Goal: Information Seeking & Learning: Learn about a topic

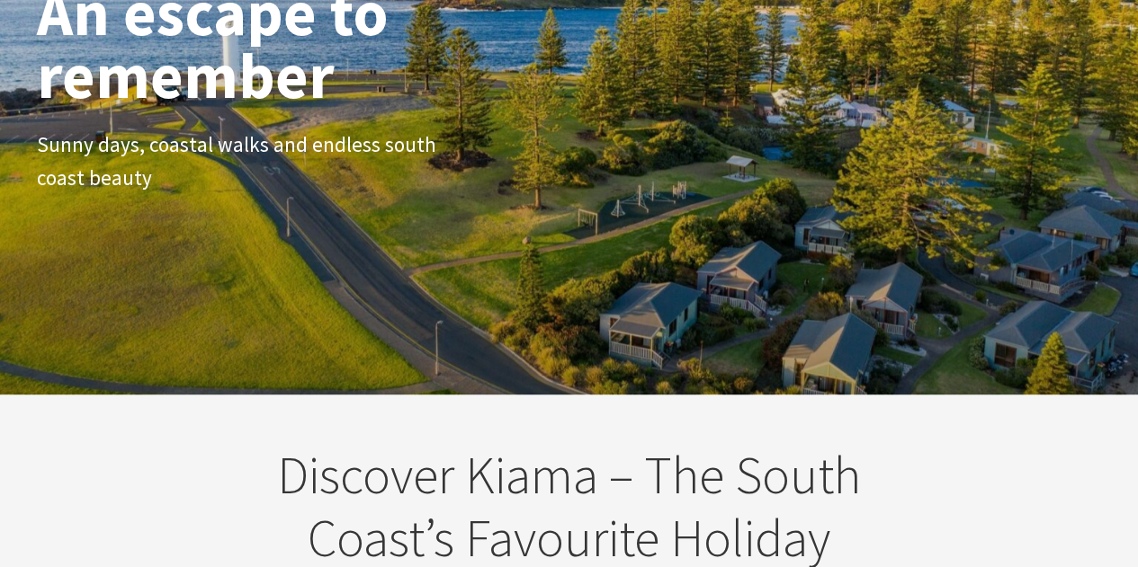
scroll to position [630, 0]
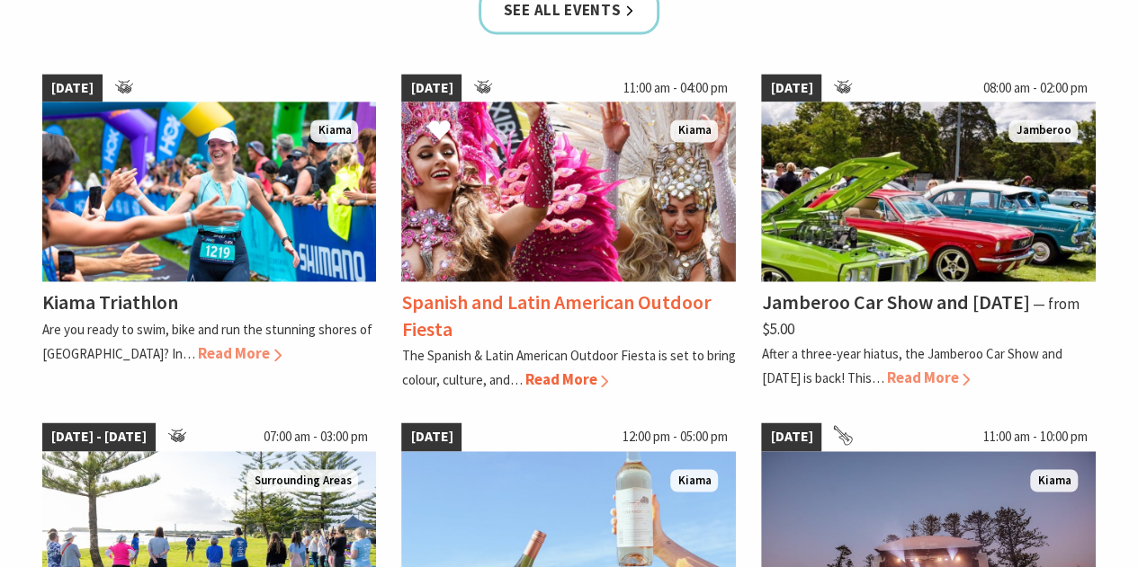
scroll to position [1439, 0]
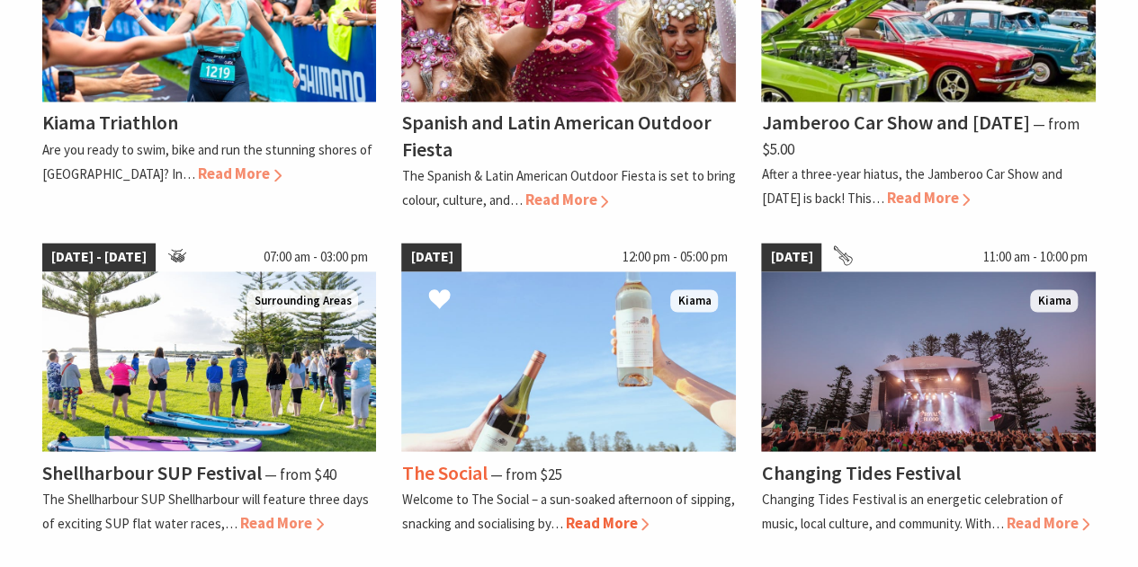
click at [563, 410] on img at bounding box center [568, 362] width 335 height 180
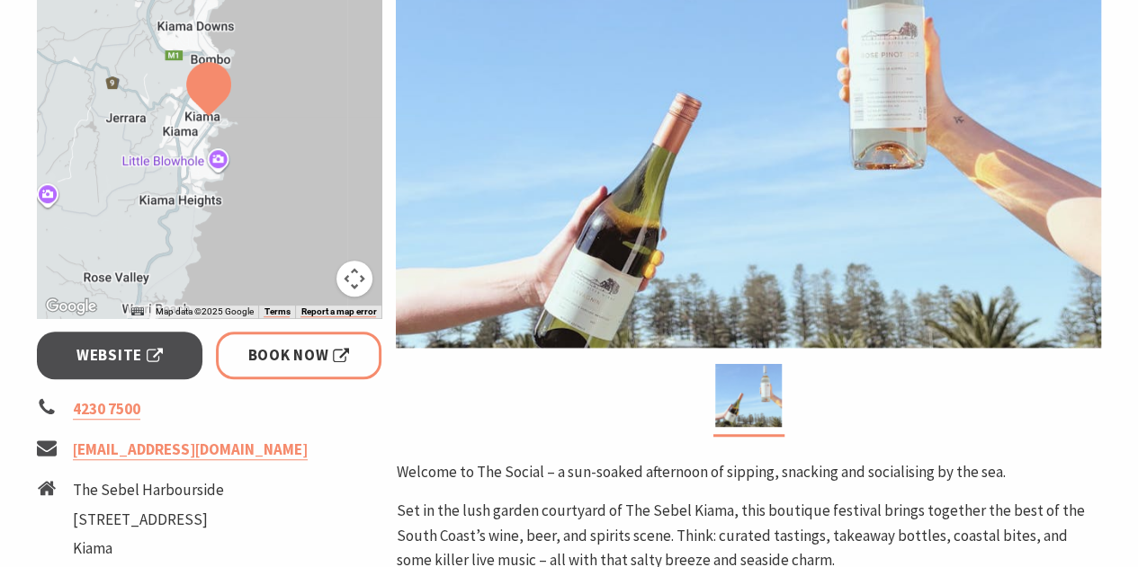
scroll to position [540, 0]
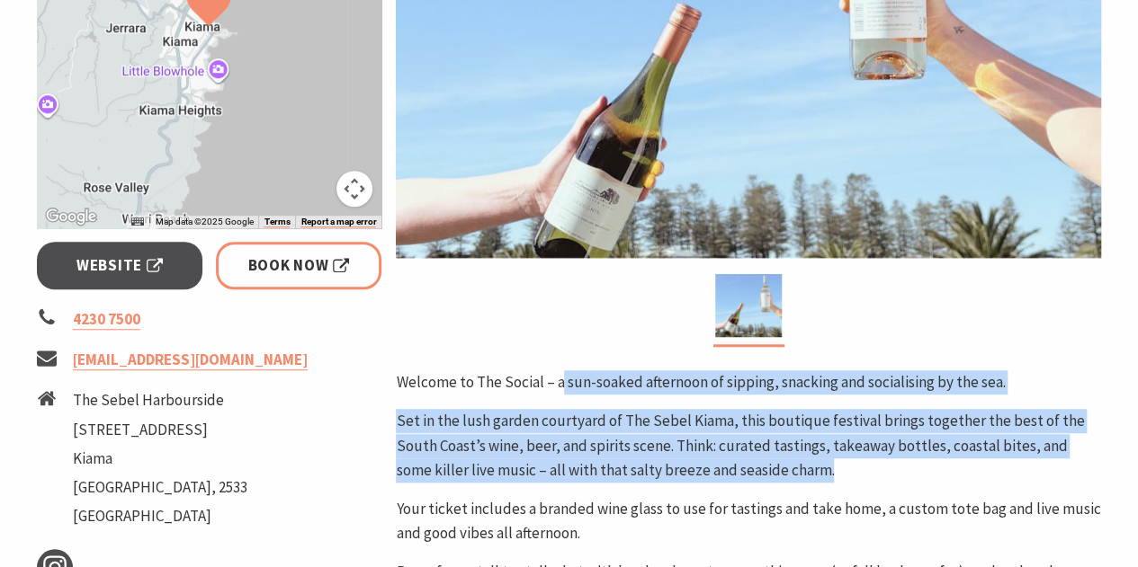
drag, startPoint x: 558, startPoint y: 383, endPoint x: 791, endPoint y: 472, distance: 250.2
click at [791, 472] on div "Welcome to The Social – a sun-soaked afternoon of sipping, snacking and sociali…" at bounding box center [748, 553] width 705 height 365
click at [795, 462] on p "Set in the lush garden courtyard of The Sebel Kiama, this boutique festival bri…" at bounding box center [748, 446] width 705 height 74
click at [698, 422] on p "Set in the lush garden courtyard of The Sebel Kiama, this boutique festival bri…" at bounding box center [748, 446] width 705 height 74
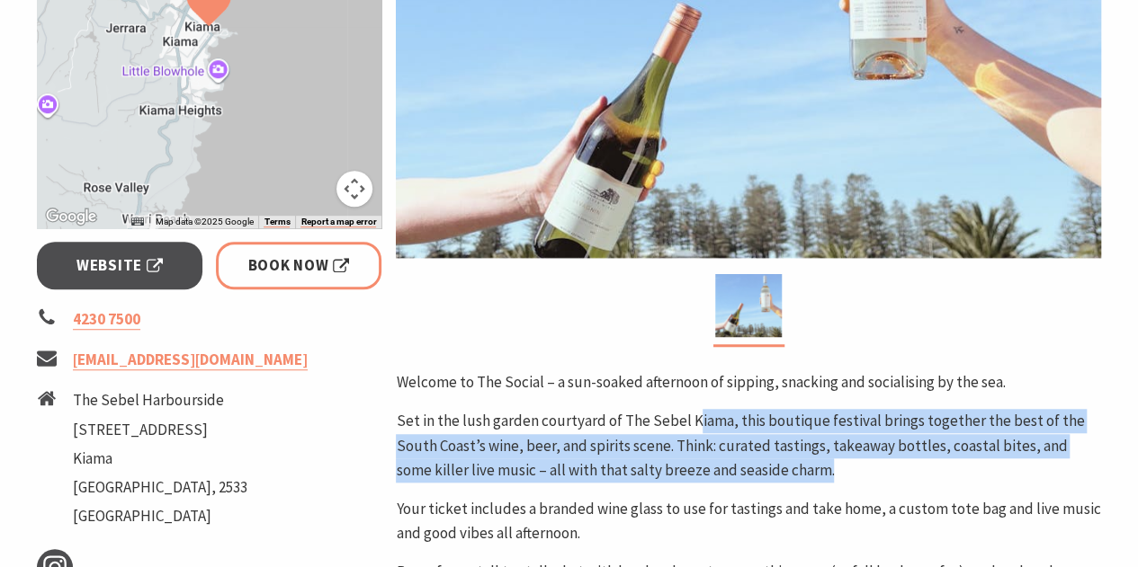
drag, startPoint x: 689, startPoint y: 424, endPoint x: 787, endPoint y: 481, distance: 113.7
click at [787, 481] on p "Set in the lush garden courtyard of The Sebel Kiama, this boutique festival bri…" at bounding box center [748, 446] width 705 height 74
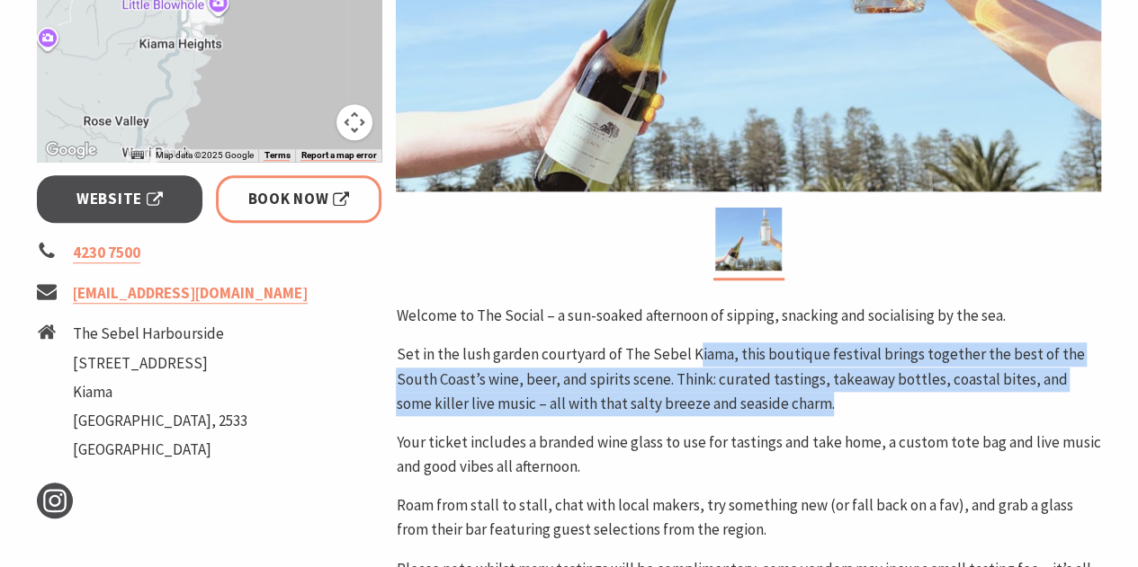
scroll to position [630, 0]
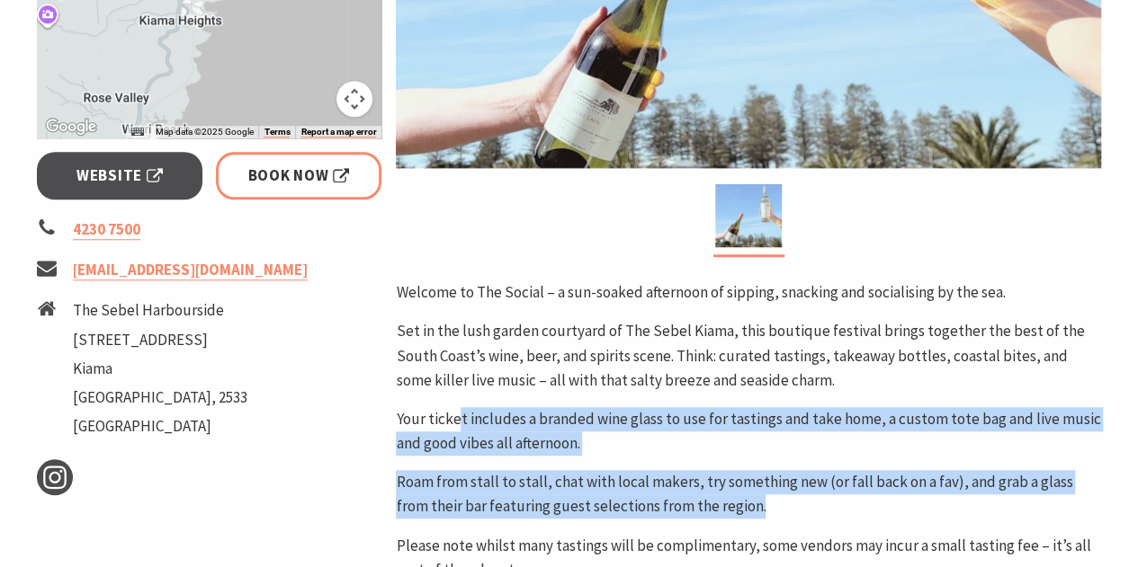
drag, startPoint x: 455, startPoint y: 422, endPoint x: 753, endPoint y: 500, distance: 307.8
click at [753, 500] on div "Welcome to The Social – a sun-soaked afternoon of sipping, snacking and sociali…" at bounding box center [748, 463] width 705 height 365
click at [767, 492] on p "Roam from stall to stall, chat with local makers, try something new (or fall ba…" at bounding box center [748, 494] width 705 height 49
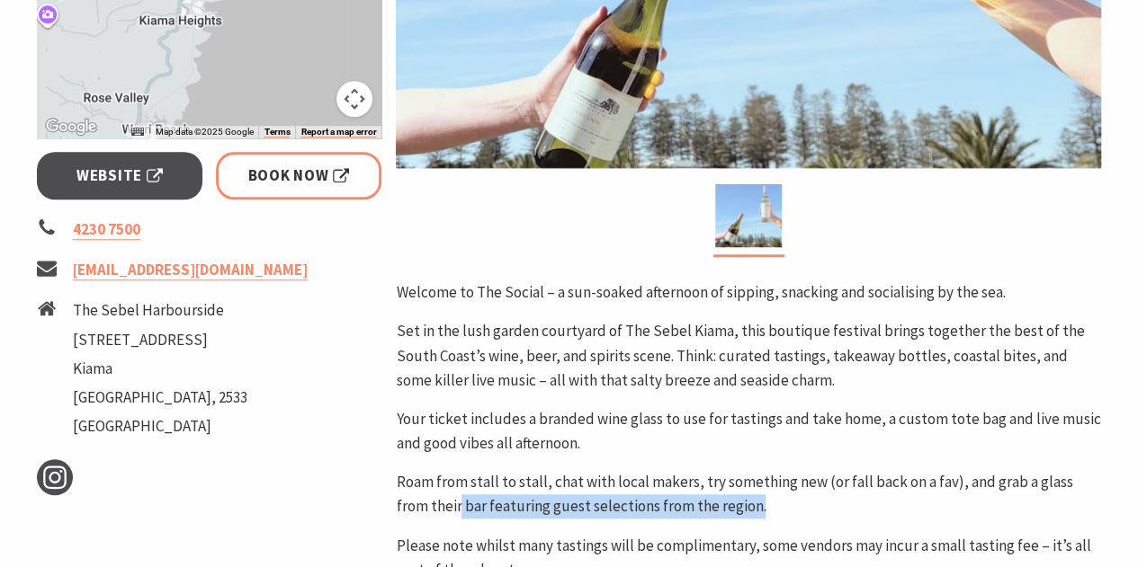
drag, startPoint x: 757, startPoint y: 494, endPoint x: 430, endPoint y: 514, distance: 328.0
click at [426, 514] on p "Roam from stall to stall, chat with local makers, try something new (or fall ba…" at bounding box center [748, 494] width 705 height 49
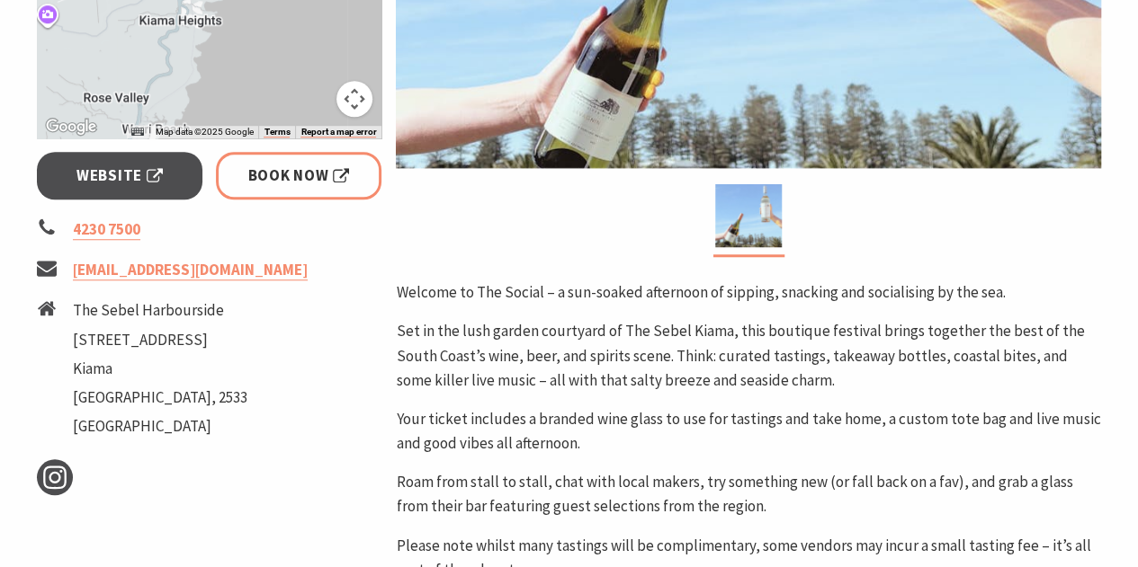
click at [739, 478] on p "Roam from stall to stall, chat with local makers, try something new (or fall ba…" at bounding box center [748, 494] width 705 height 49
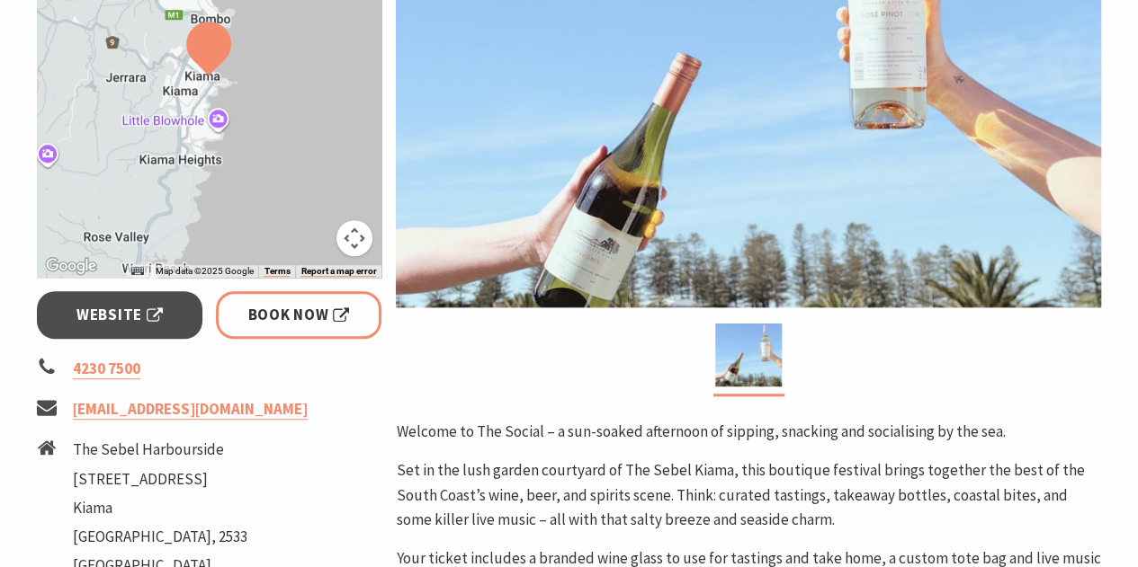
scroll to position [270, 0]
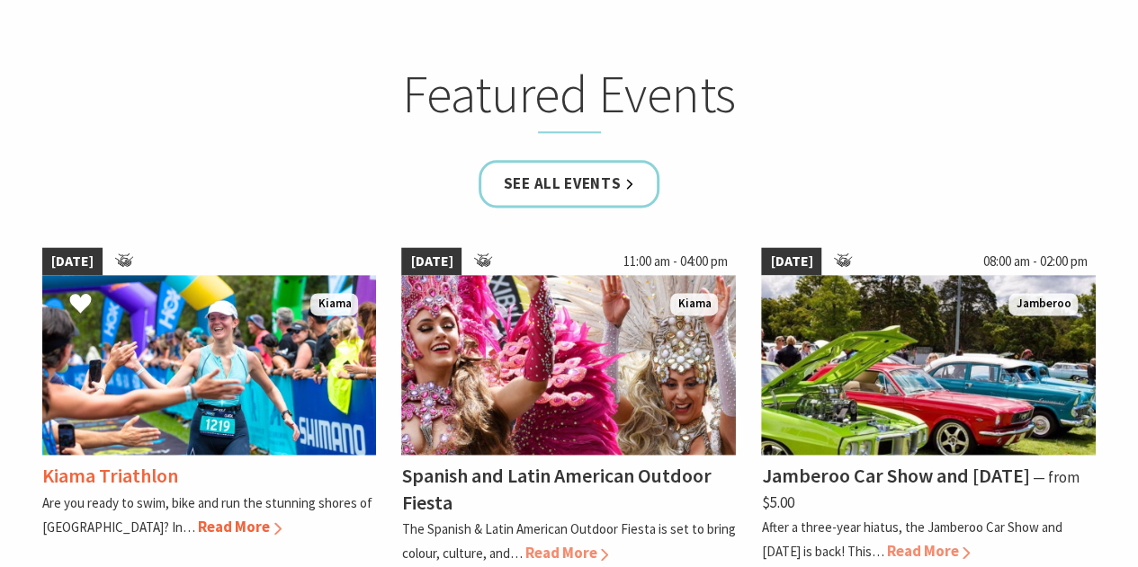
scroll to position [1259, 0]
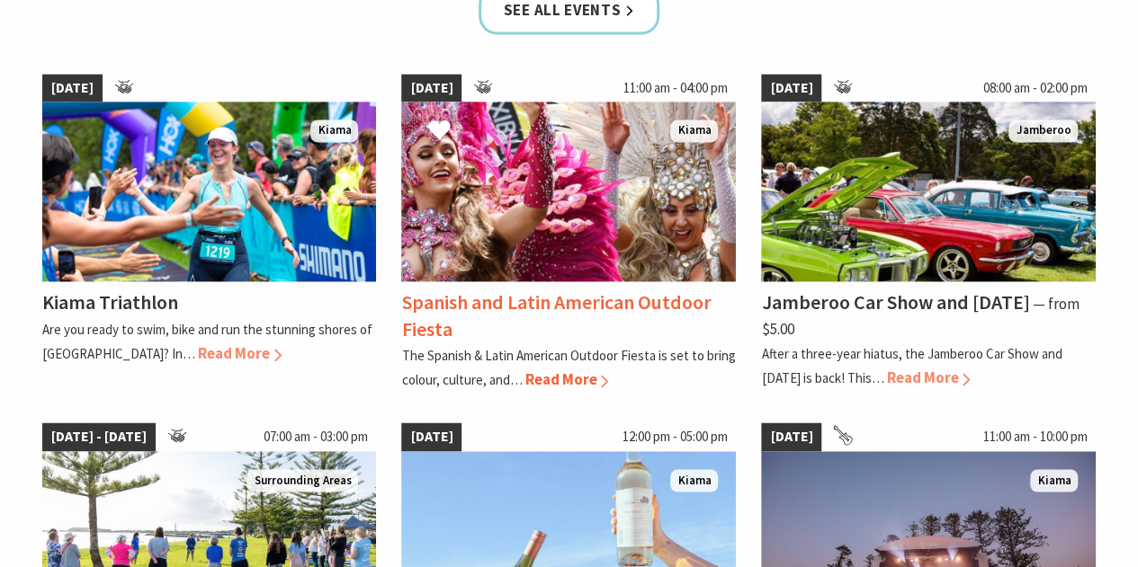
click at [451, 311] on h4 "Spanish and Latin American Outdoor Fiesta" at bounding box center [555, 315] width 309 height 51
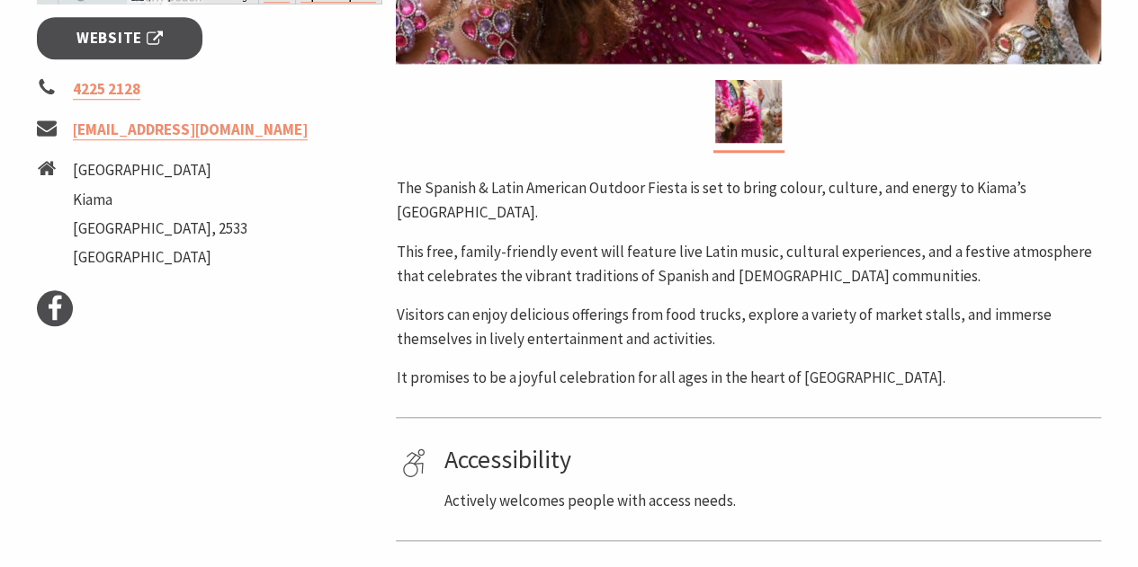
scroll to position [899, 0]
